Goal: Information Seeking & Learning: Learn about a topic

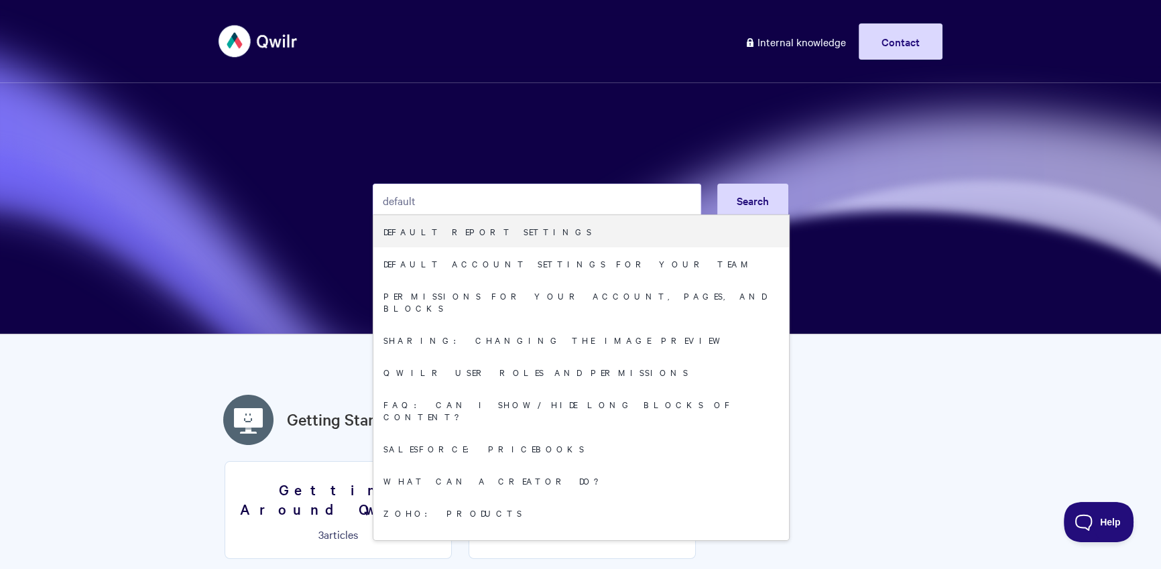
type input "default"
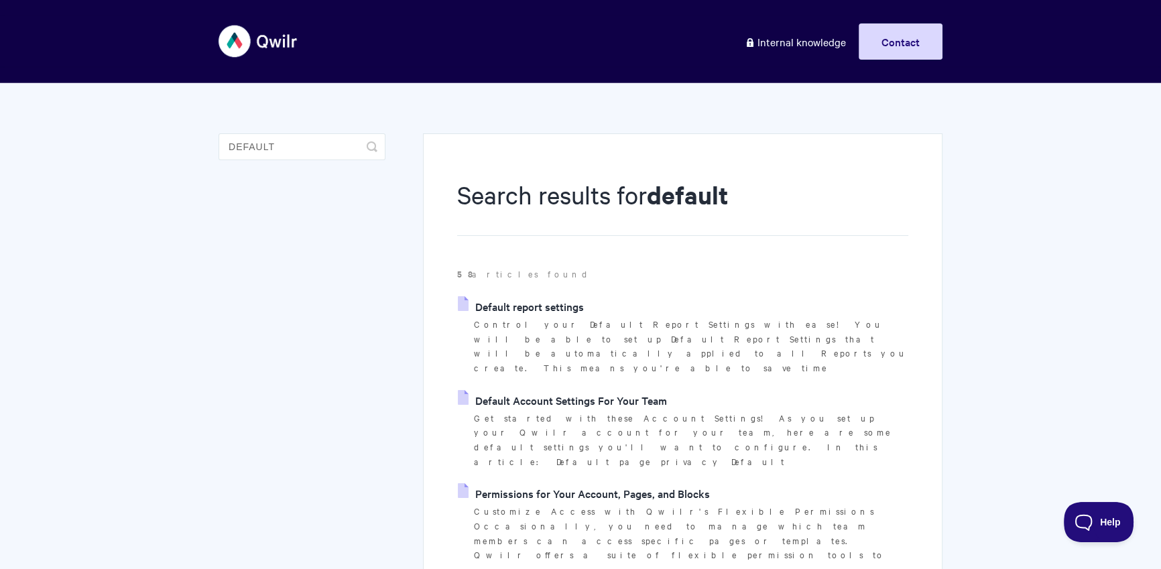
click at [587, 390] on link "Default Account Settings For Your Team" at bounding box center [562, 400] width 209 height 20
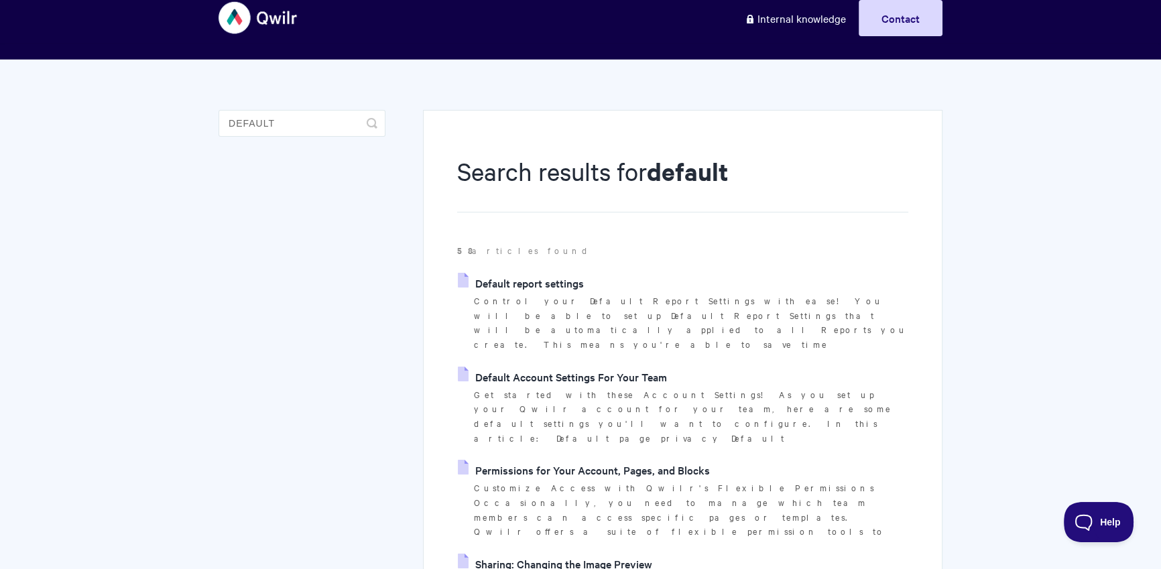
click at [602, 554] on link "Sharing: Changing the Image Preview" at bounding box center [555, 564] width 194 height 20
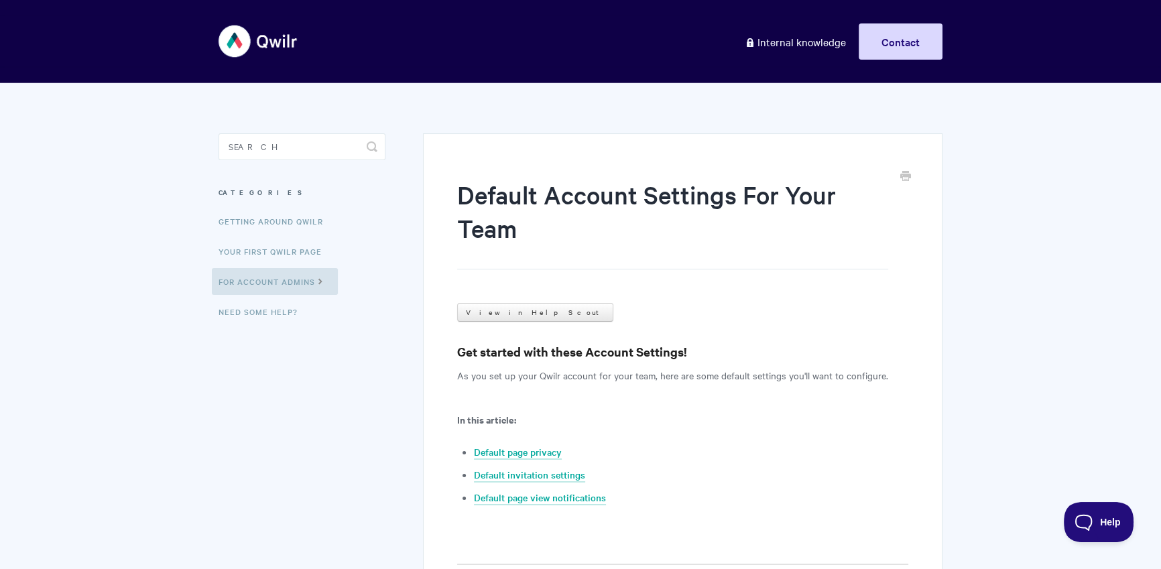
scroll to position [135, 0]
